Goal: Browse casually

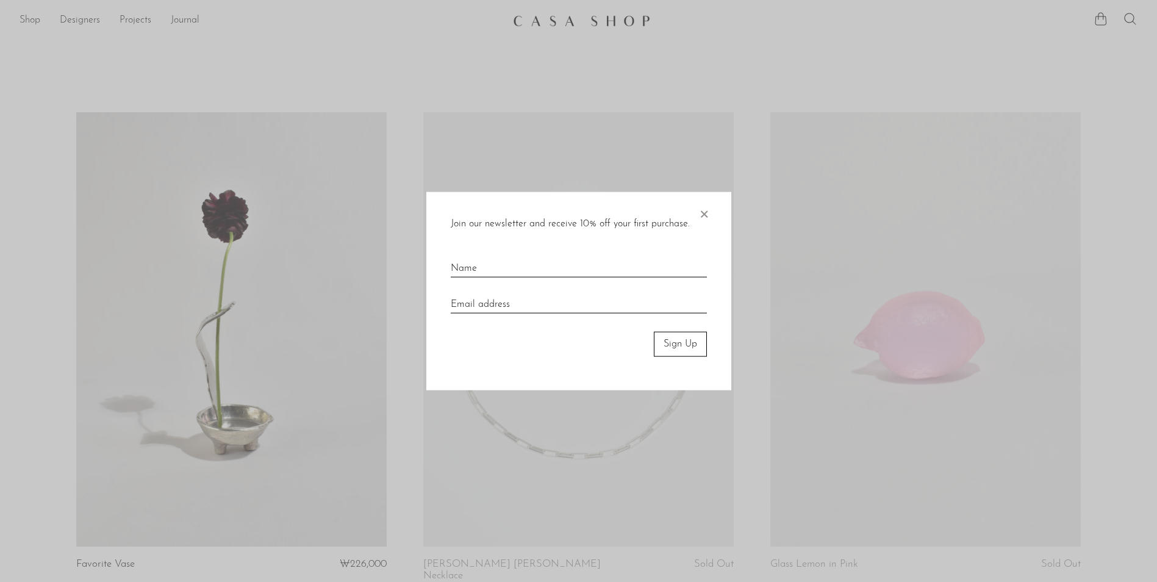
click at [821, 412] on div at bounding box center [578, 291] width 1157 height 582
click at [702, 218] on span "×" at bounding box center [704, 211] width 12 height 39
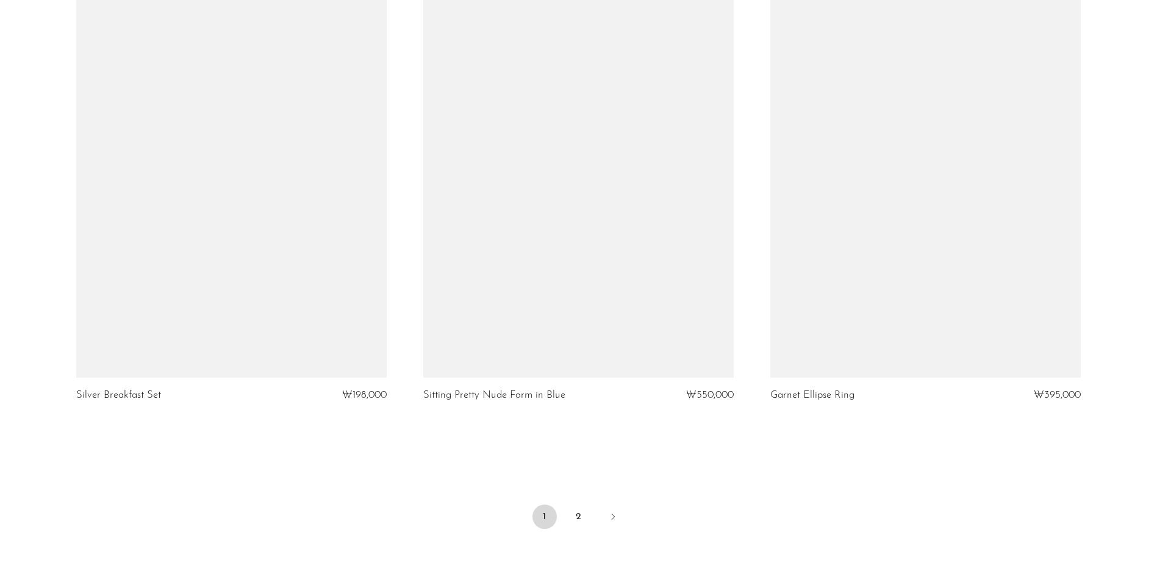
scroll to position [5679, 0]
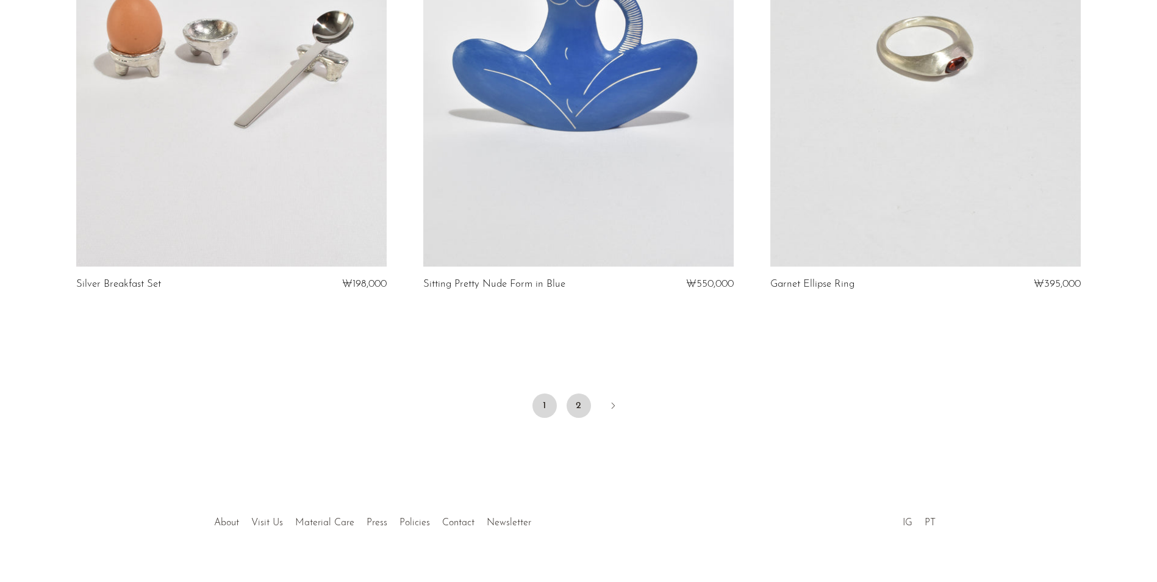
click at [577, 393] on link "2" at bounding box center [579, 405] width 24 height 24
